Goal: Find specific page/section: Find specific page/section

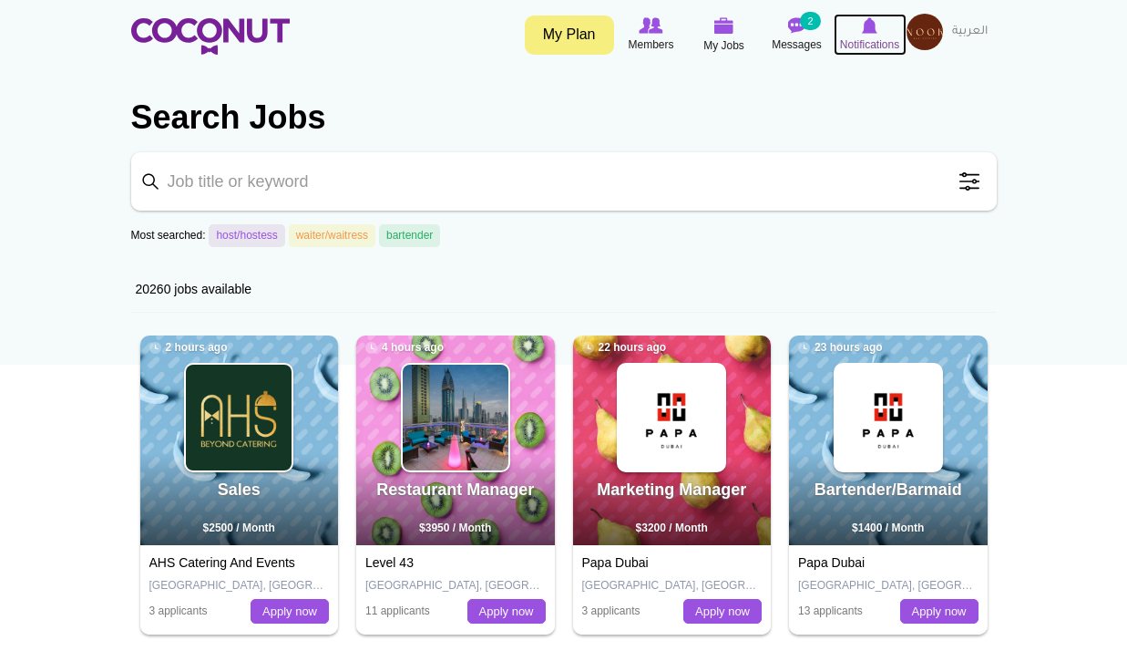
click at [870, 29] on img at bounding box center [869, 25] width 15 height 16
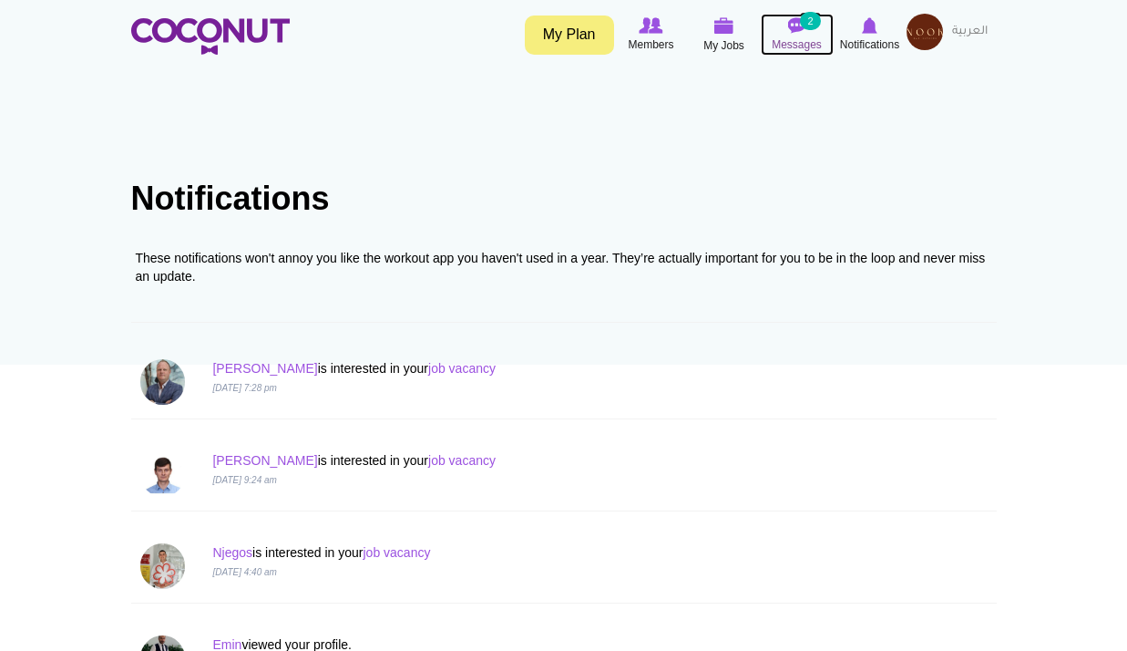
click at [827, 35] on icon at bounding box center [797, 25] width 69 height 20
